Goal: Task Accomplishment & Management: Manage account settings

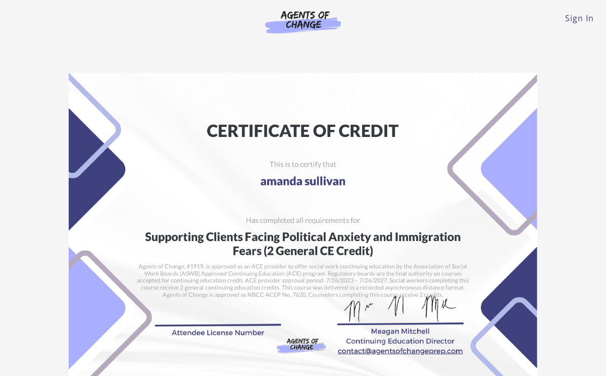
click at [286, 22] on img at bounding box center [303, 21] width 97 height 23
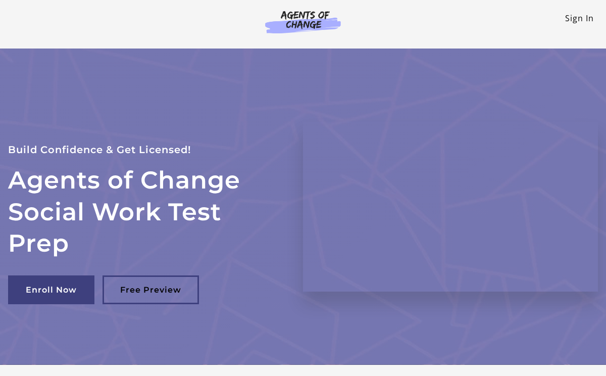
click at [572, 18] on link "Sign In" at bounding box center [579, 18] width 29 height 11
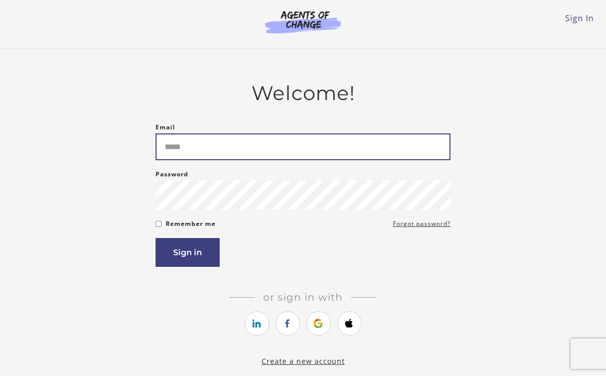
click at [261, 155] on input "Email" at bounding box center [303, 146] width 295 height 27
type input "**********"
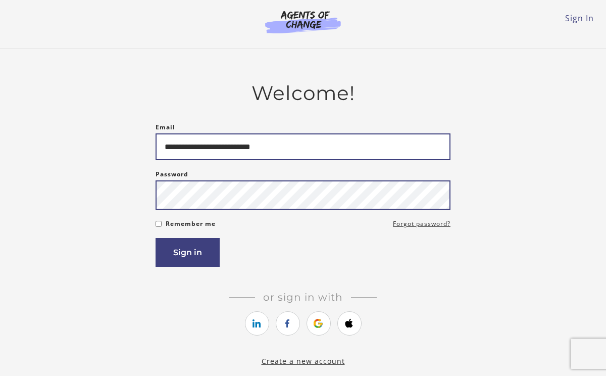
click at [187, 254] on button "Sign in" at bounding box center [188, 252] width 64 height 29
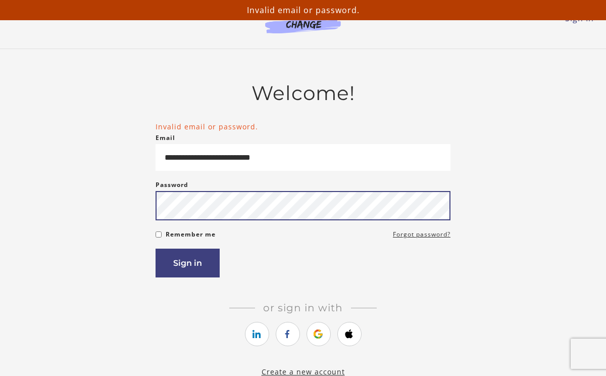
click at [187, 265] on button "Sign in" at bounding box center [188, 262] width 64 height 29
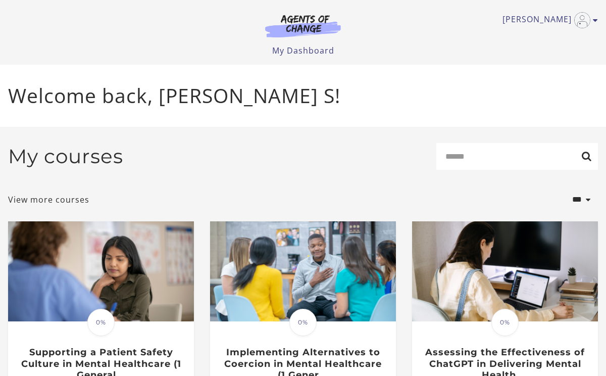
click at [304, 19] on img at bounding box center [303, 25] width 97 height 23
